Goal: Obtain resource: Download file/media

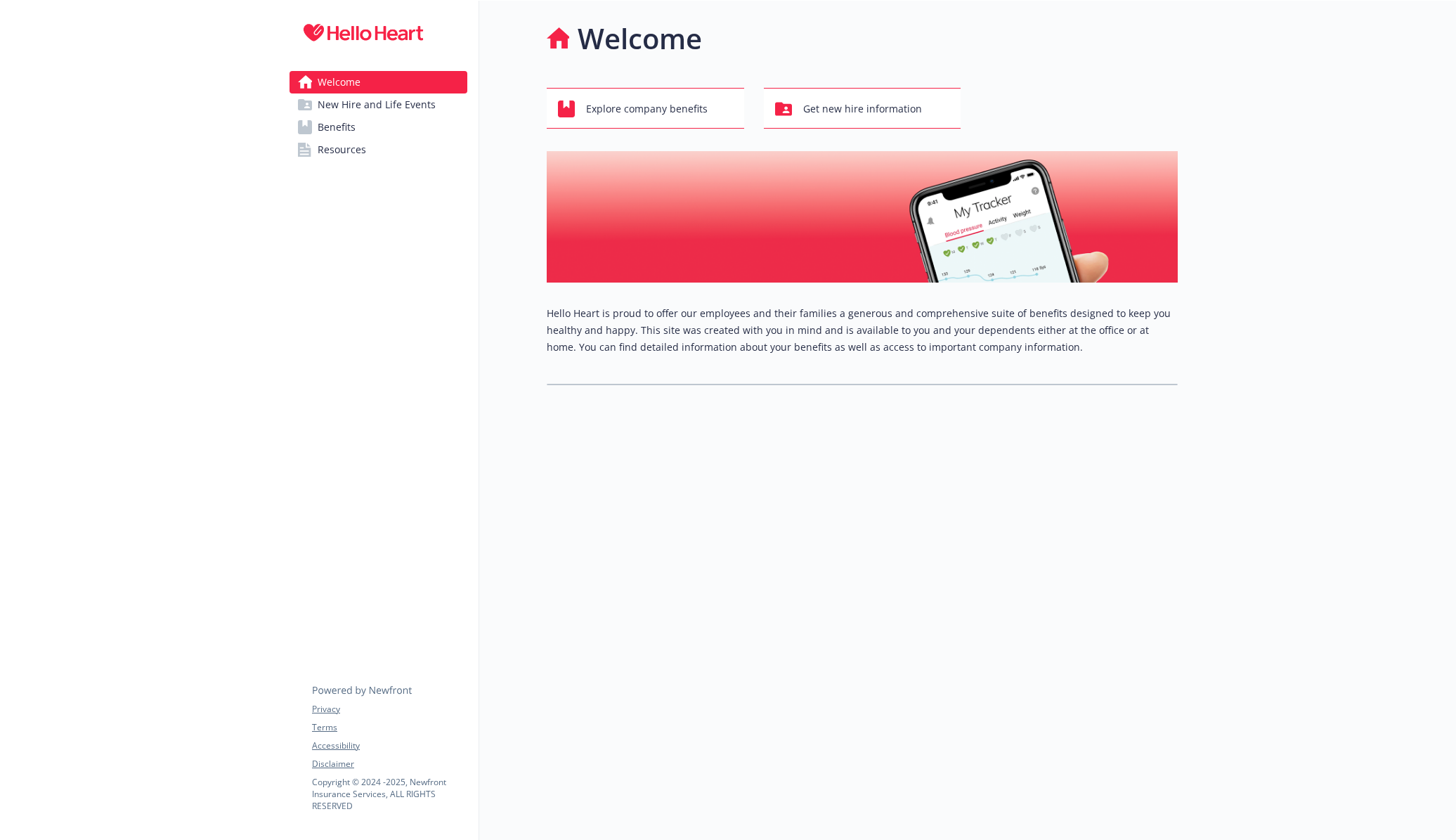
click at [347, 129] on span "Benefits" at bounding box center [336, 127] width 38 height 22
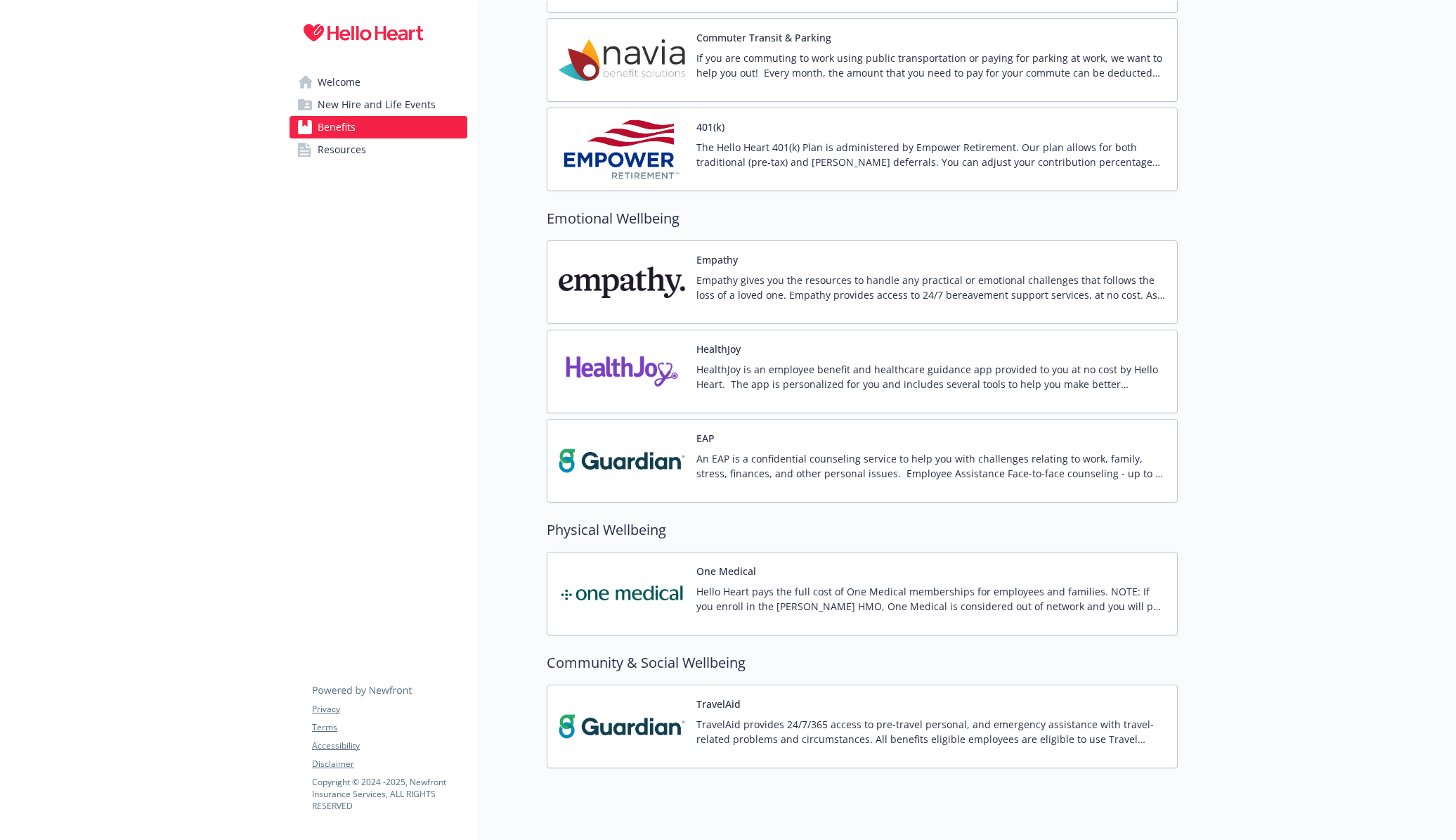
scroll to position [1911, 0]
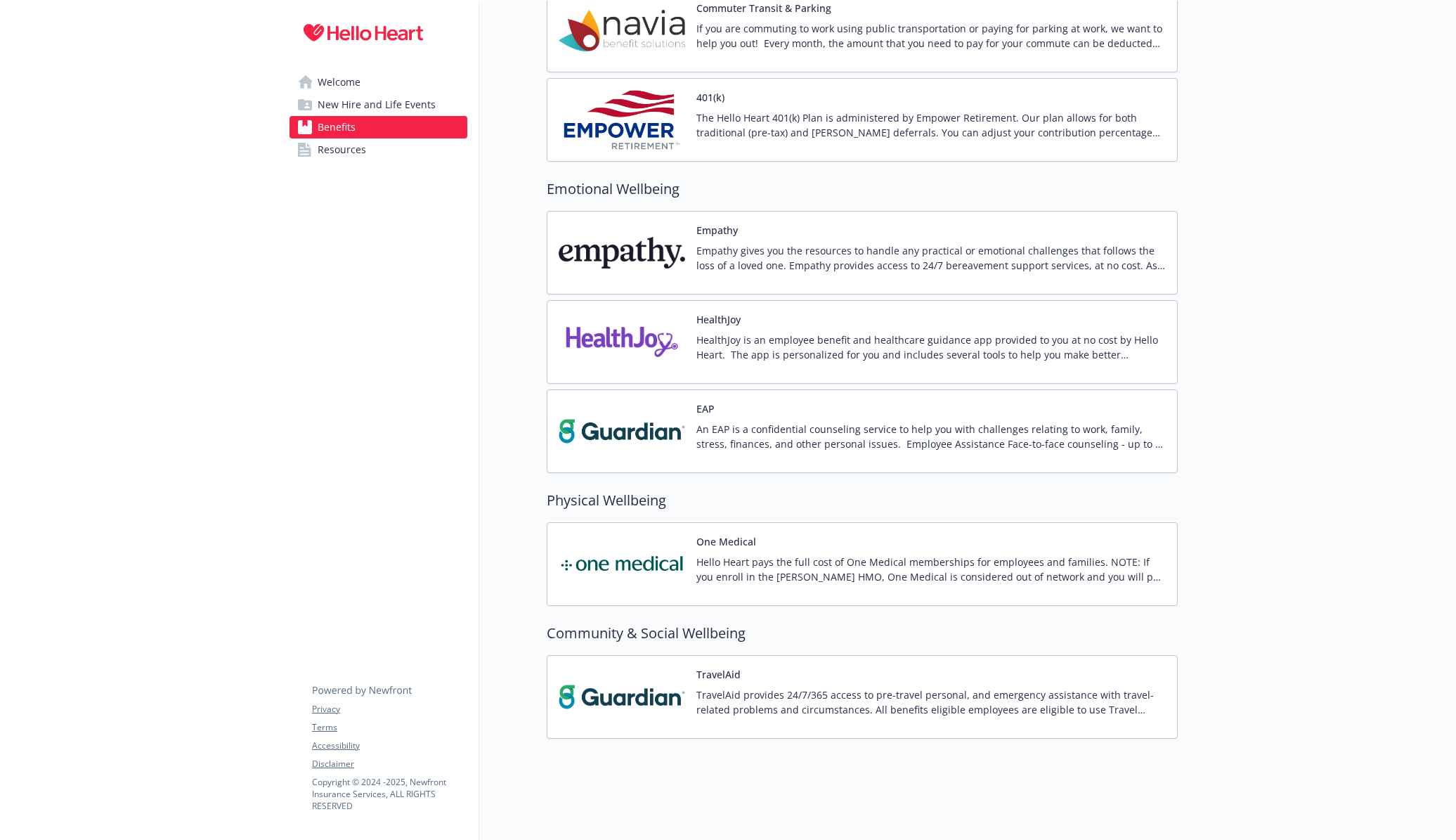
click at [317, 147] on link "Resources" at bounding box center [378, 150] width 178 height 22
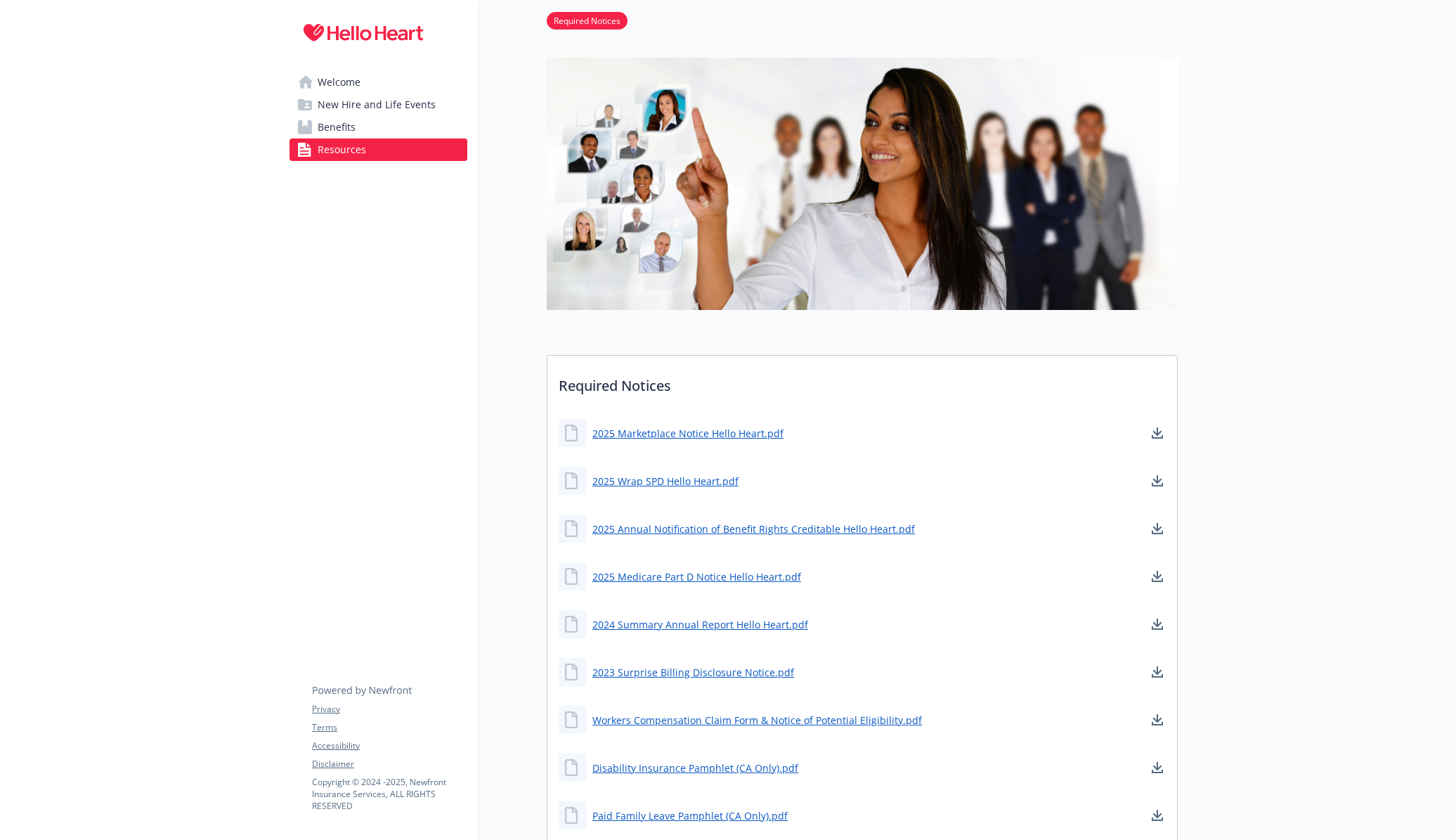
scroll to position [311, 0]
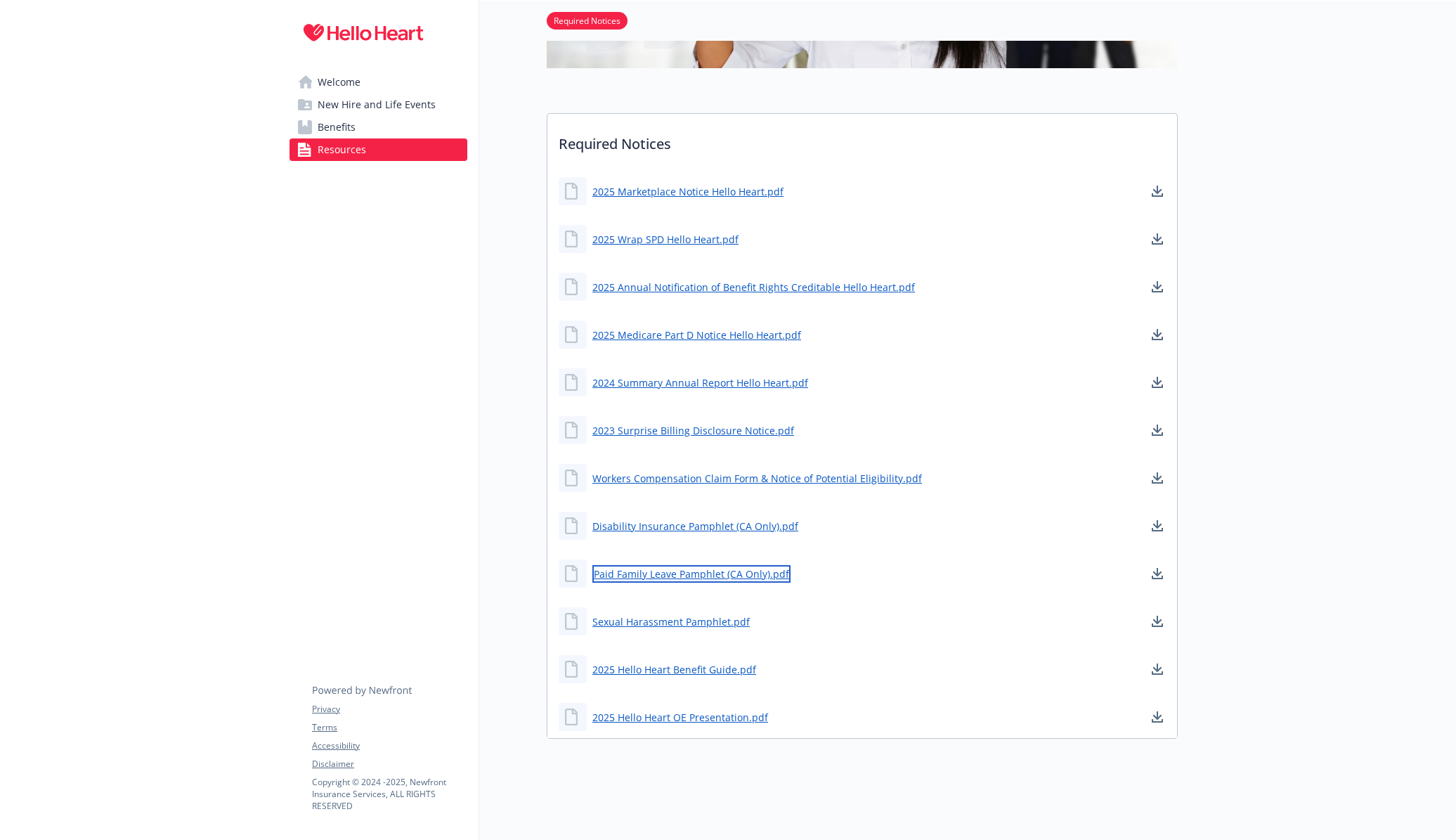
click at [688, 567] on link "Paid Family Leave Pamphlet (CA Only).pdf" at bounding box center [691, 574] width 198 height 18
click at [731, 662] on link "2025 Hello Heart Benefit Guide.pdf" at bounding box center [676, 669] width 167 height 18
